Goal: Obtain resource: Download file/media

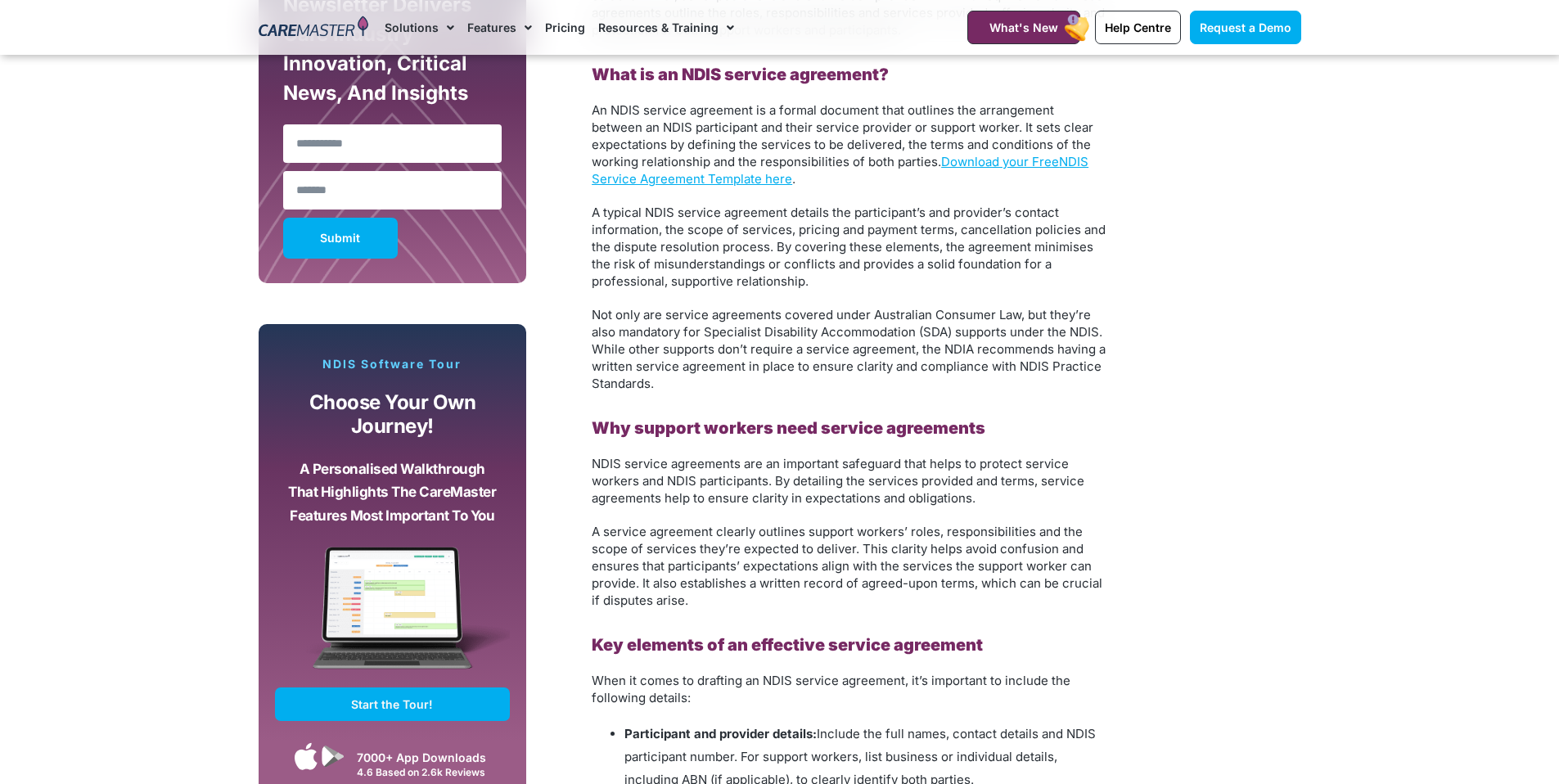
scroll to position [1132, 0]
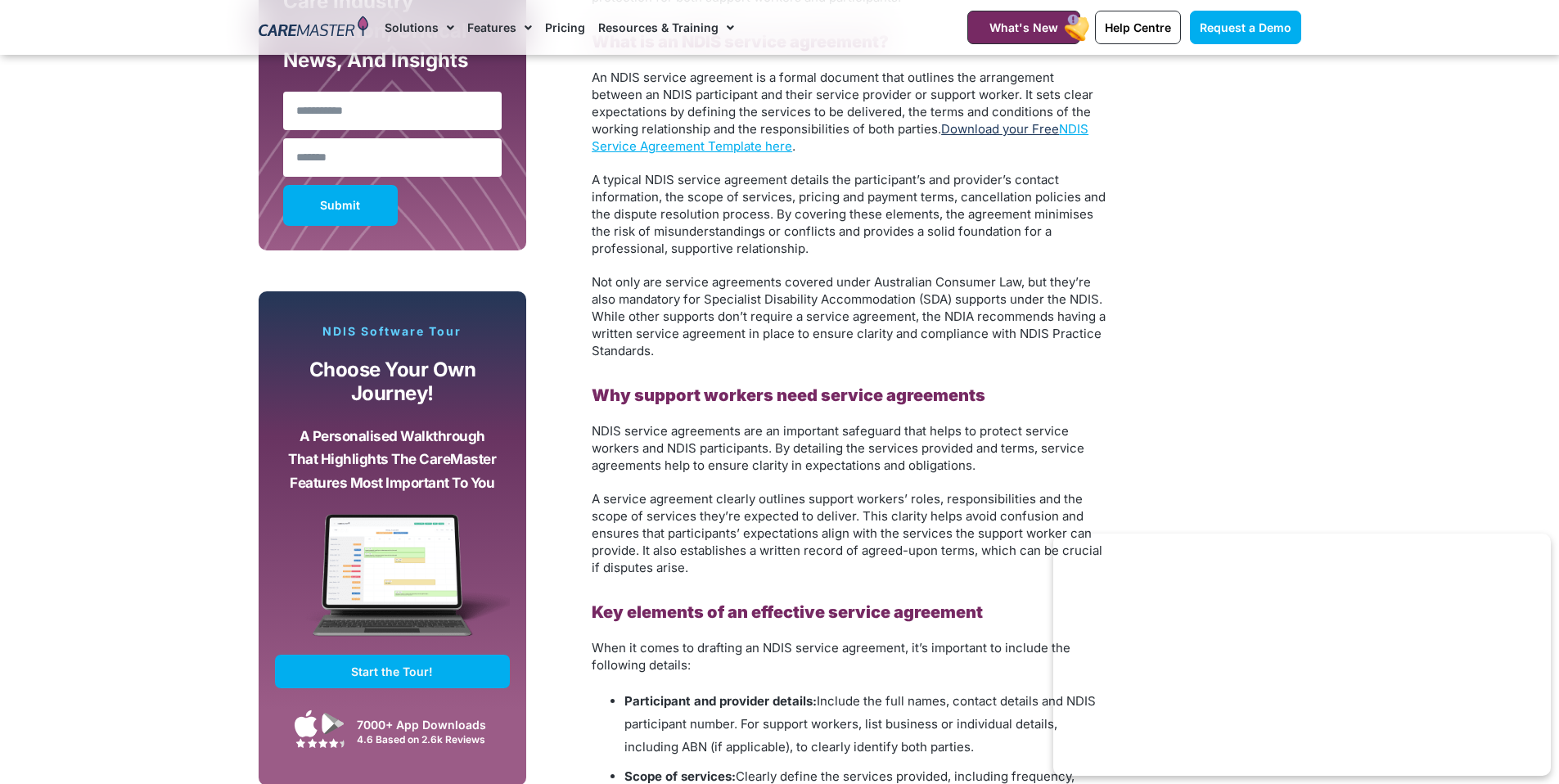
click at [980, 126] on link "Download your Free" at bounding box center [999, 129] width 117 height 15
click at [1292, 28] on link "Request a Demo" at bounding box center [1246, 27] width 112 height 33
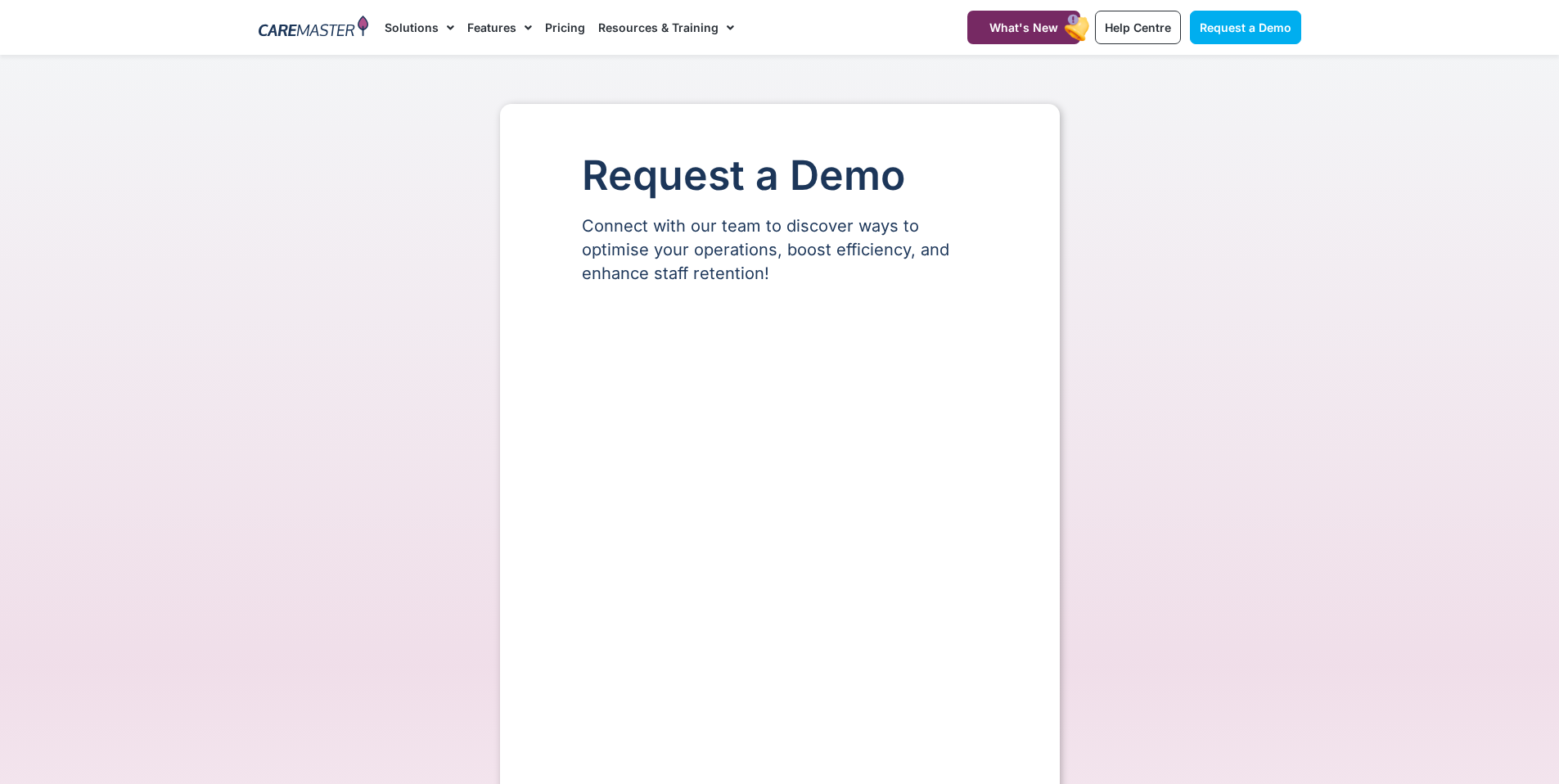
select select "**"
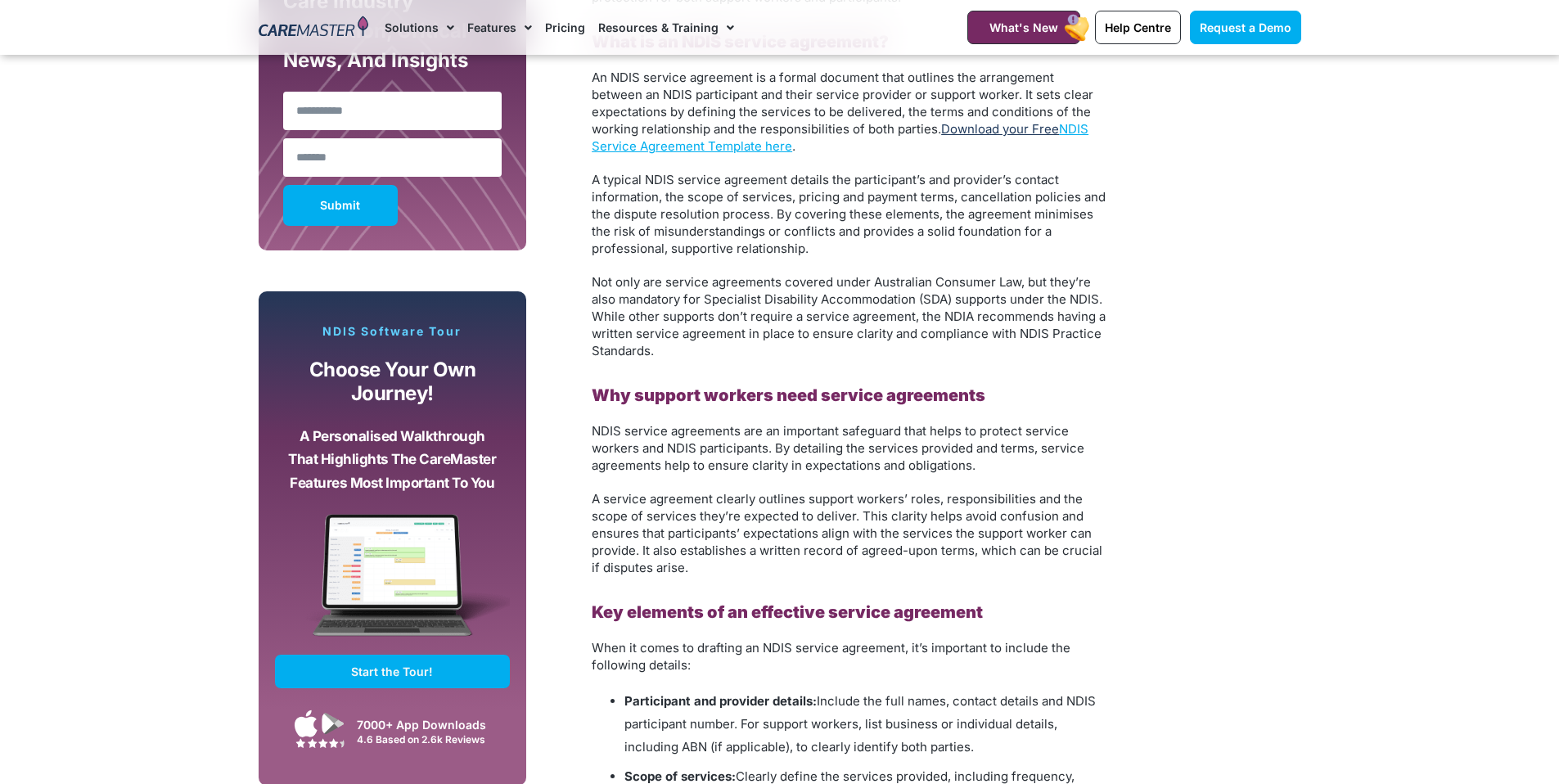
click at [989, 130] on link "Download your Free" at bounding box center [999, 129] width 117 height 15
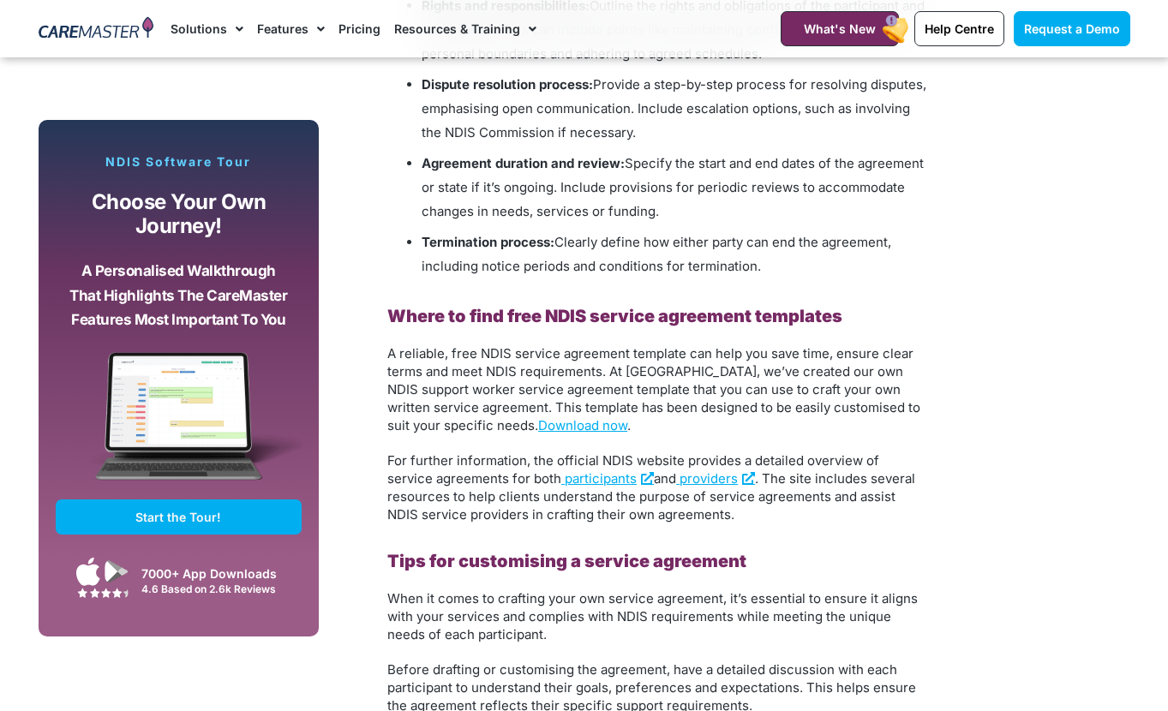
scroll to position [2324, 0]
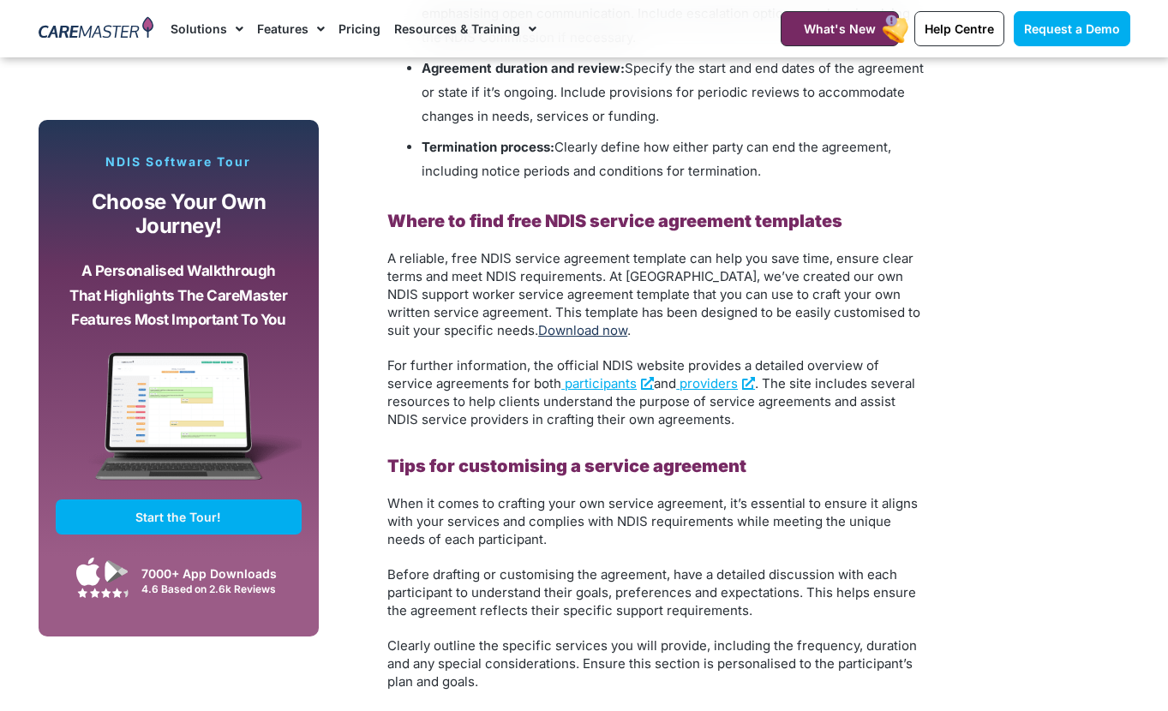
click at [558, 329] on link "Download now" at bounding box center [582, 330] width 89 height 16
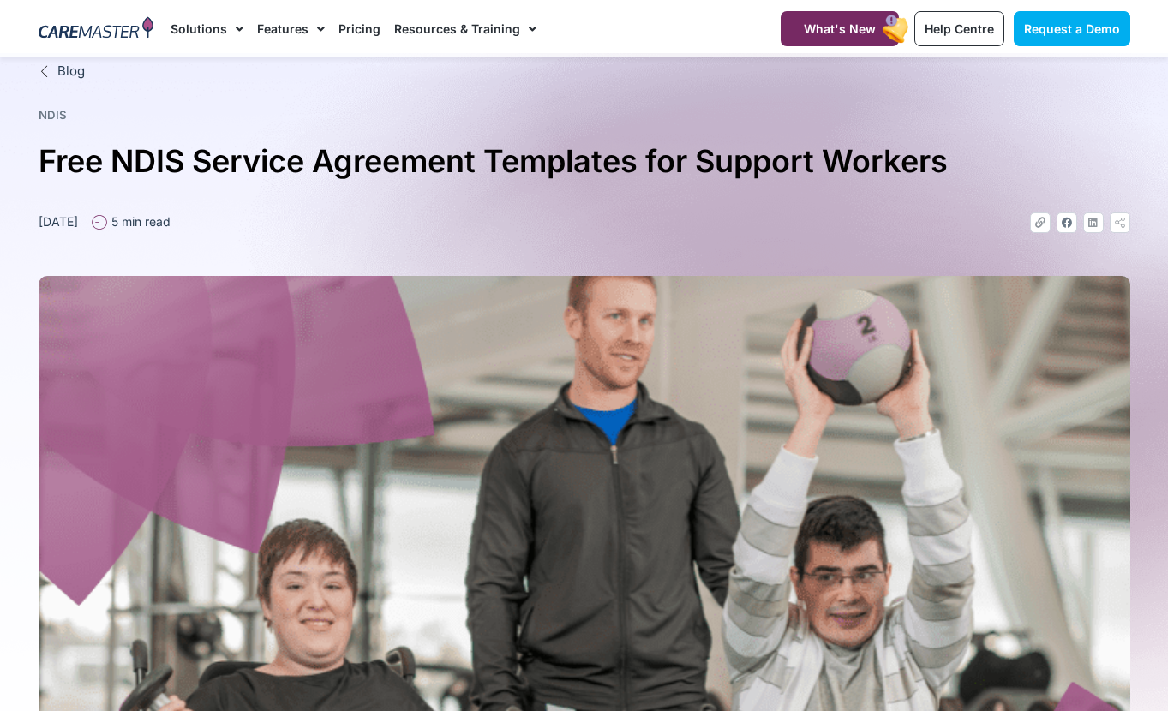
scroll to position [0, 0]
